Goal: Information Seeking & Learning: Learn about a topic

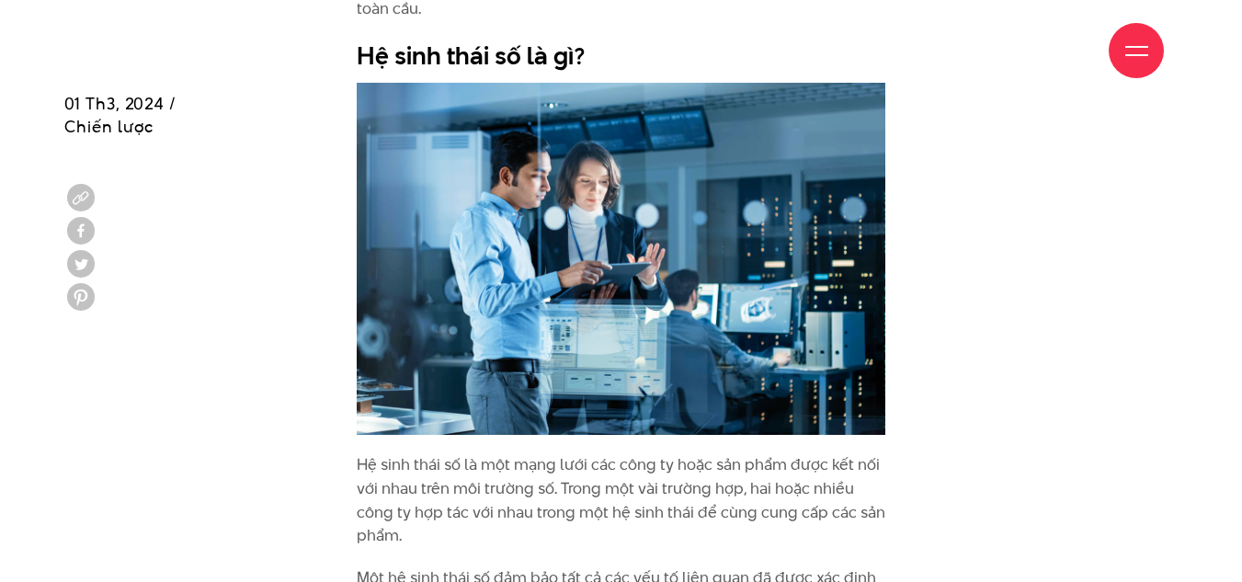
scroll to position [1982, 0]
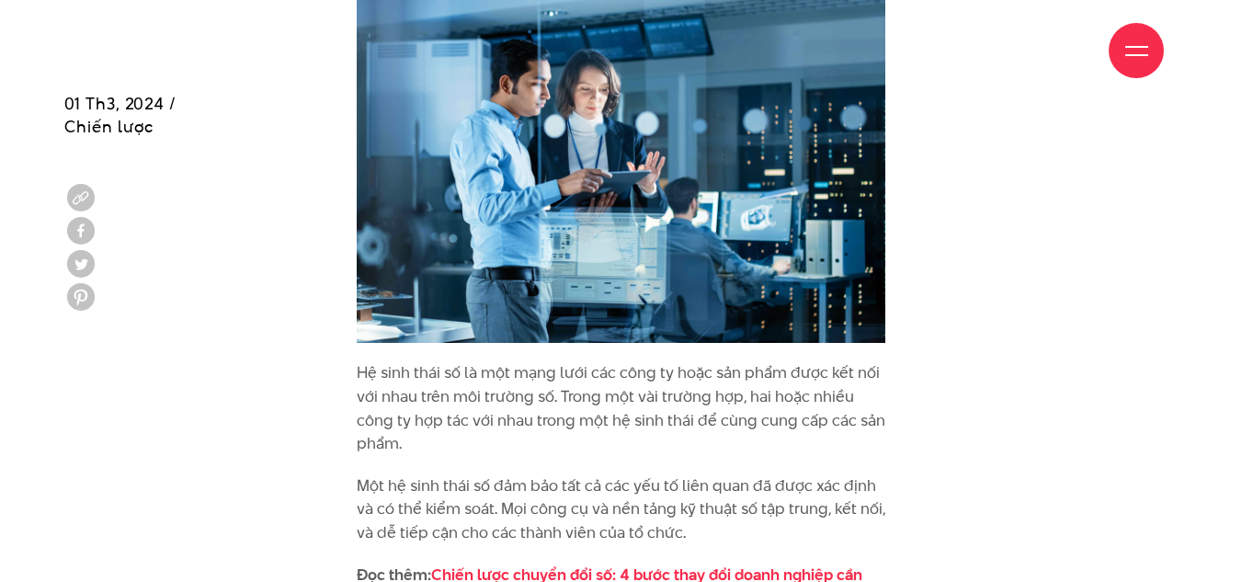
click at [673, 391] on p "Hệ sinh thái số là một mạng lưới các công ty hoặc sản phẩm được kết nối với nha…" at bounding box center [622, 408] width 530 height 94
click at [673, 396] on p "Hệ sinh thái số là một mạng lưới các công ty hoặc sản phẩm được kết nối với nha…" at bounding box center [622, 408] width 530 height 94
click at [653, 393] on p "Hệ sinh thái số là một mạng lưới các công ty hoặc sản phẩm được kết nối với nha…" at bounding box center [622, 408] width 530 height 94
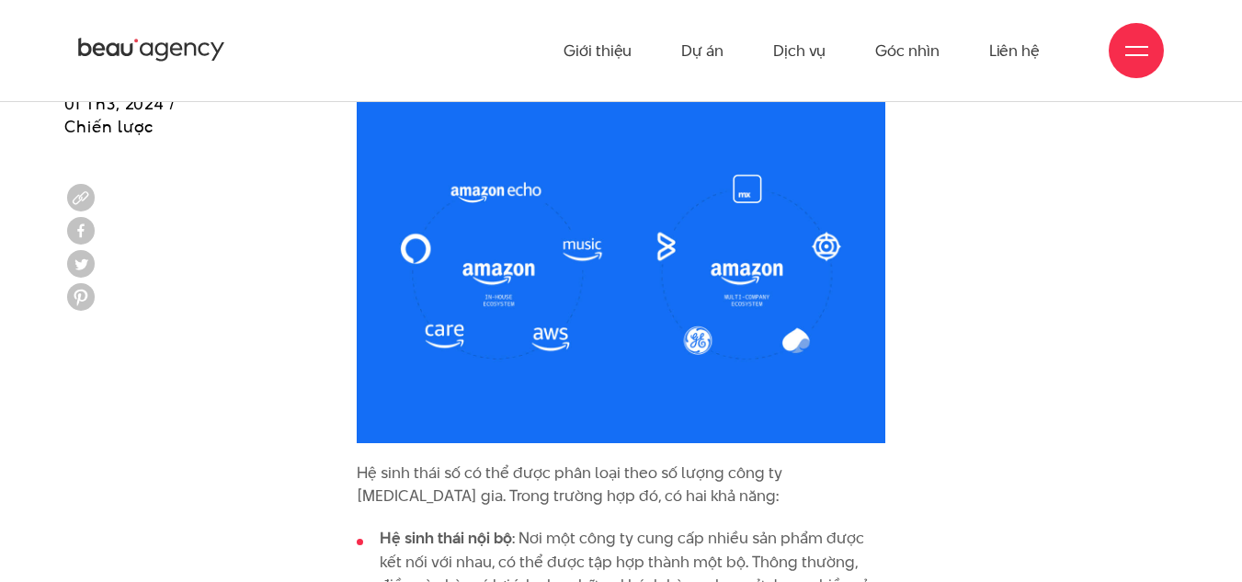
scroll to position [3177, 0]
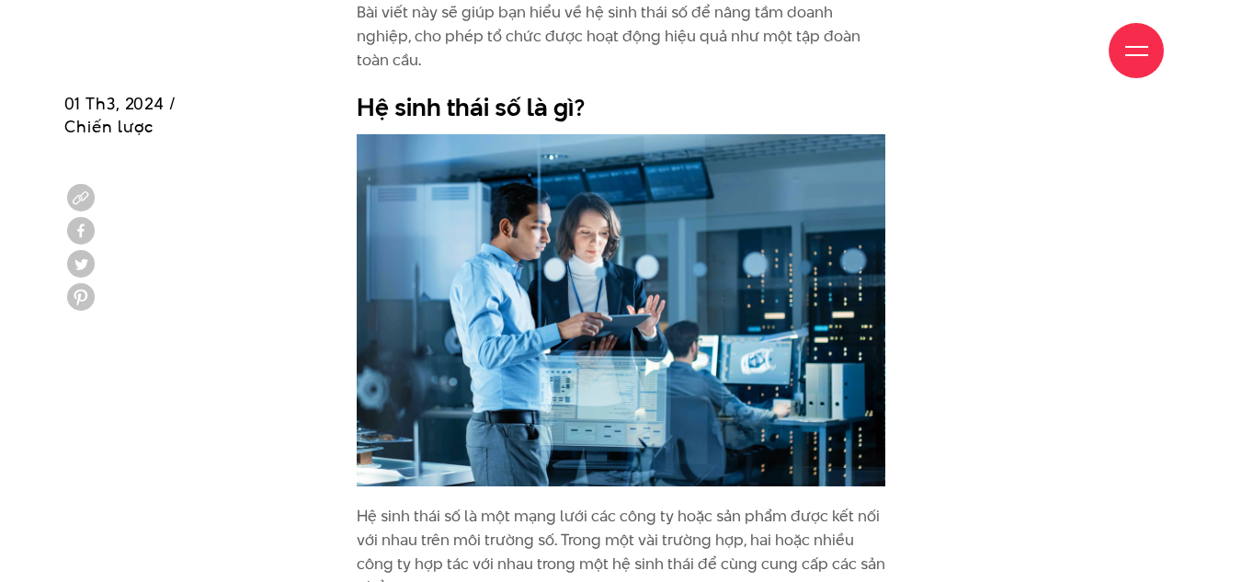
scroll to position [1931, 0]
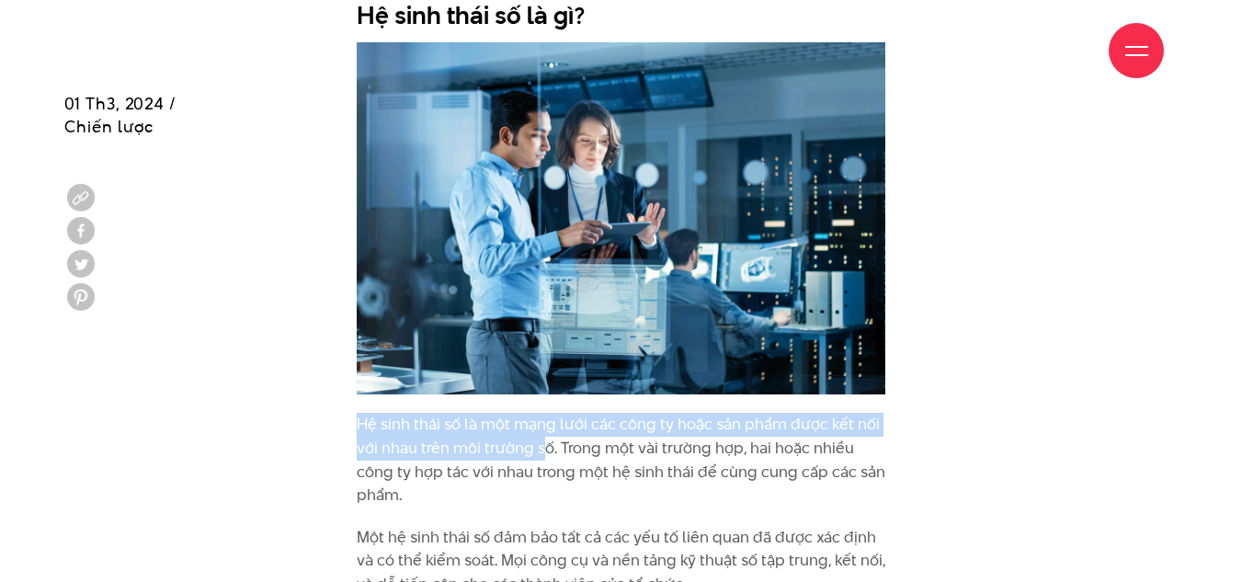
drag, startPoint x: 359, startPoint y: 400, endPoint x: 542, endPoint y: 423, distance: 184.4
click at [542, 423] on p "Hệ sinh thái số là một mạng lưới các công ty hoặc sản phẩm được kết nối với nha…" at bounding box center [622, 460] width 530 height 94
click at [486, 413] on p "Hệ sinh thái số là một mạng lưới các công ty hoặc sản phẩm được kết nối với nha…" at bounding box center [622, 460] width 530 height 94
drag, startPoint x: 462, startPoint y: 400, endPoint x: 552, endPoint y: 417, distance: 91.8
click at [552, 417] on p "Hệ sinh thái số là một mạng lưới các công ty hoặc sản phẩm được kết nối với nha…" at bounding box center [622, 460] width 530 height 94
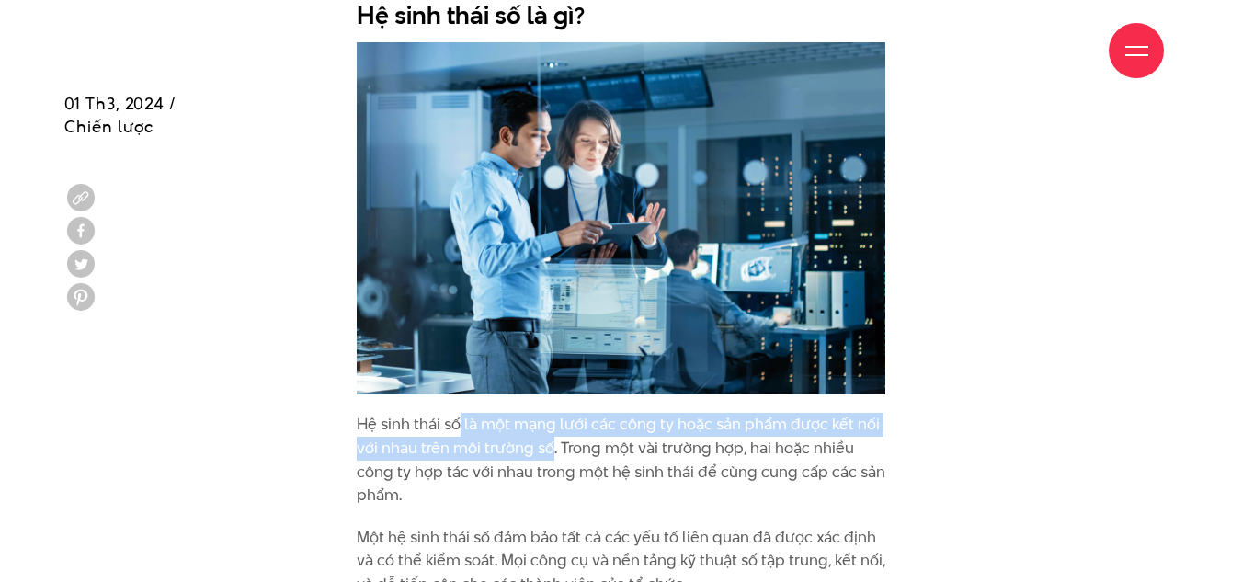
drag, startPoint x: 507, startPoint y: 392, endPoint x: 510, endPoint y: 404, distance: 12.5
click at [510, 413] on p "Hệ sinh thái số là một mạng lưới các công ty hoặc sản phẩm được kết nối với nha…" at bounding box center [622, 460] width 530 height 94
drag, startPoint x: 462, startPoint y: 405, endPoint x: 560, endPoint y: 434, distance: 101.5
click at [560, 434] on p "Hệ sinh thái số là một mạng lưới các công ty hoặc sản phẩm được kết nối với nha…" at bounding box center [622, 460] width 530 height 94
copy p "là một mạng lưới các công ty hoặc sản phẩm được kết nối với nhau trên môi trườn…"
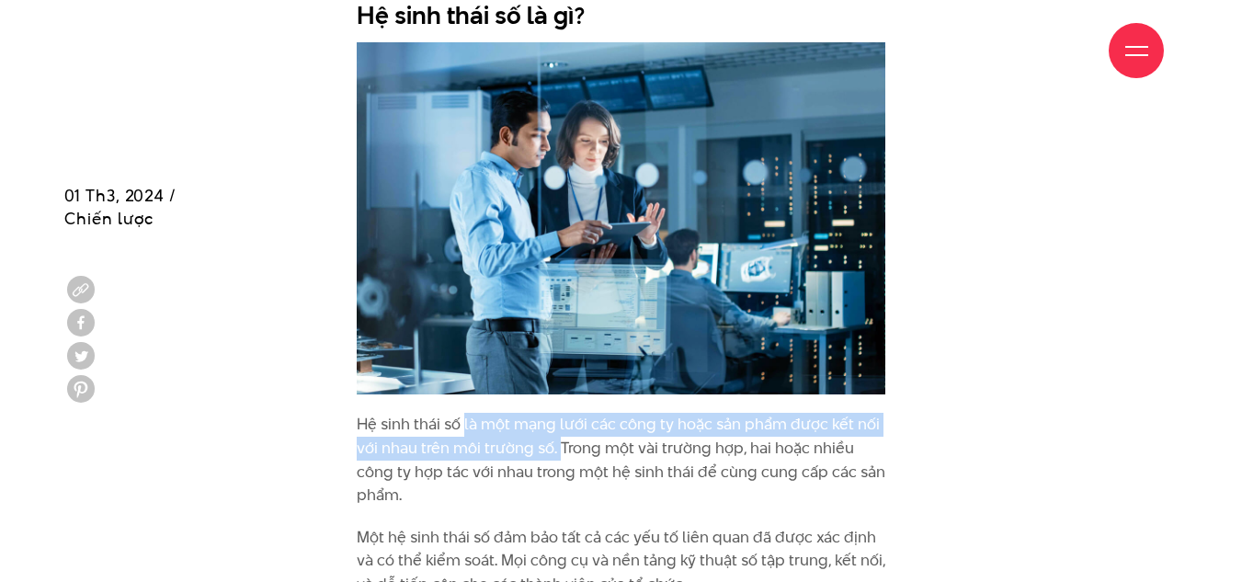
scroll to position [2298, 0]
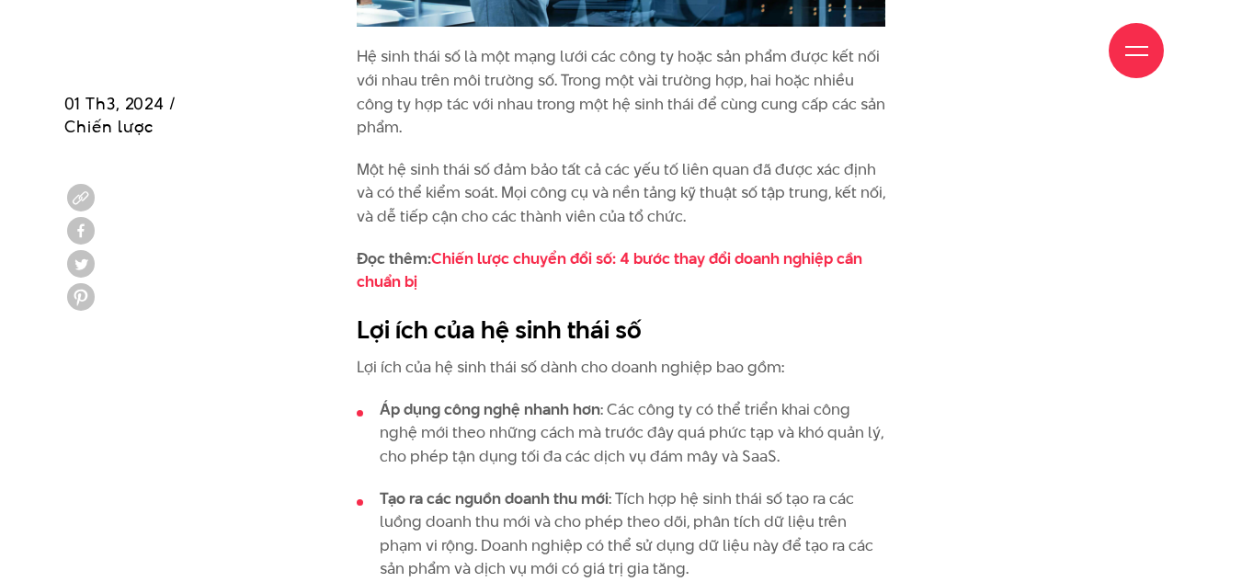
click at [674, 176] on p "Một hệ sinh thái số đảm bảo tất cả các yếu tố liên quan đã được xác định và có …" at bounding box center [622, 193] width 530 height 71
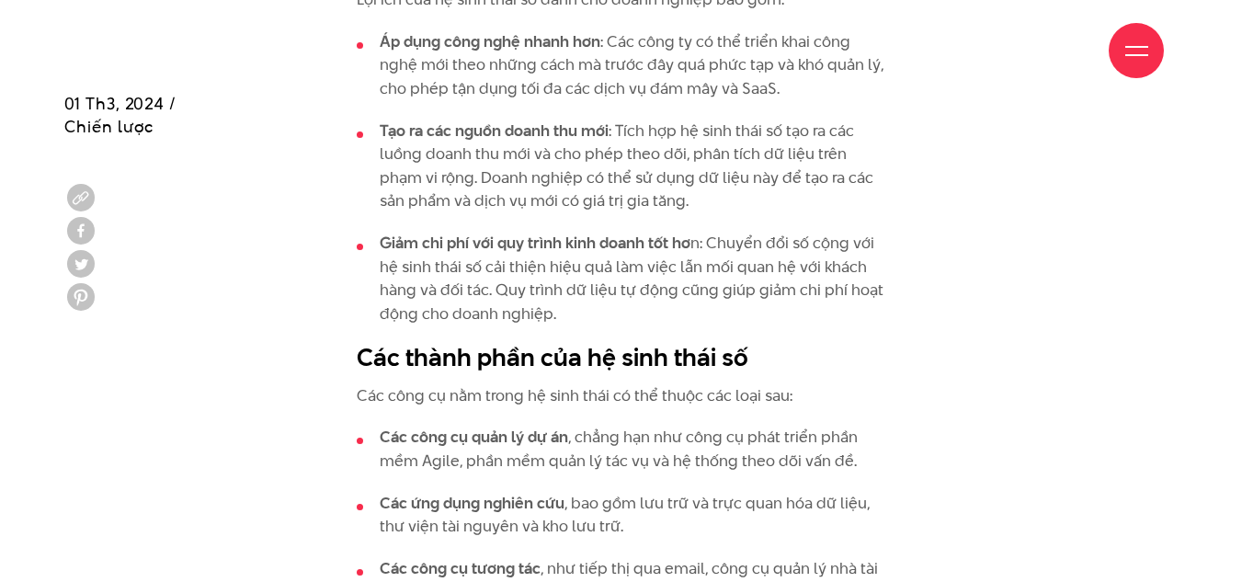
scroll to position [2942, 0]
